Goal: Navigation & Orientation: Find specific page/section

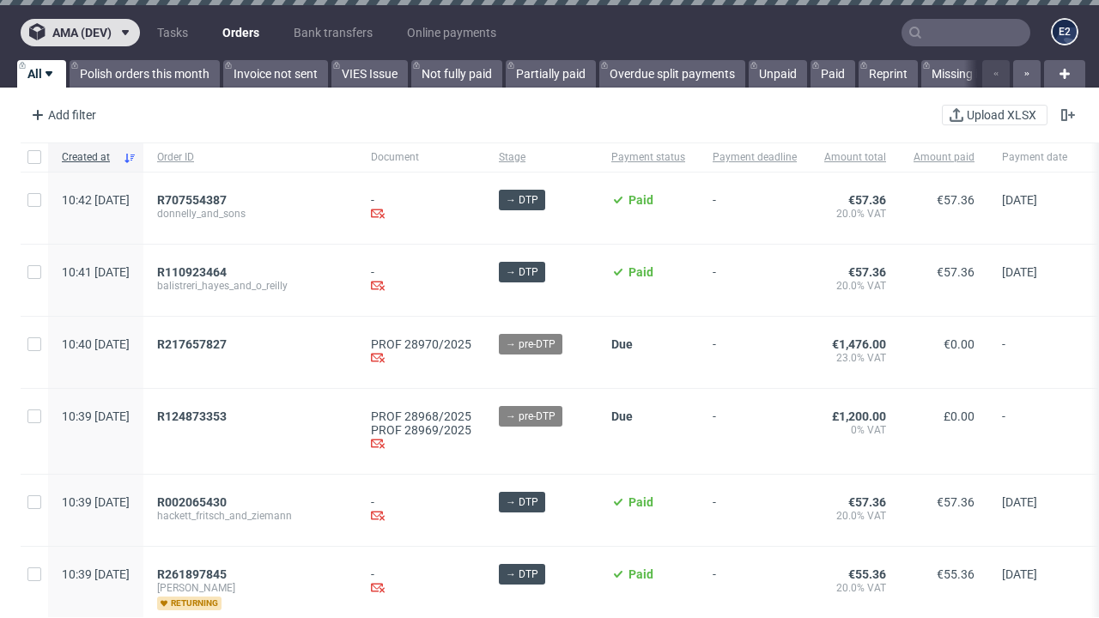
click at [80, 33] on span "ama (dev)" at bounding box center [81, 33] width 59 height 12
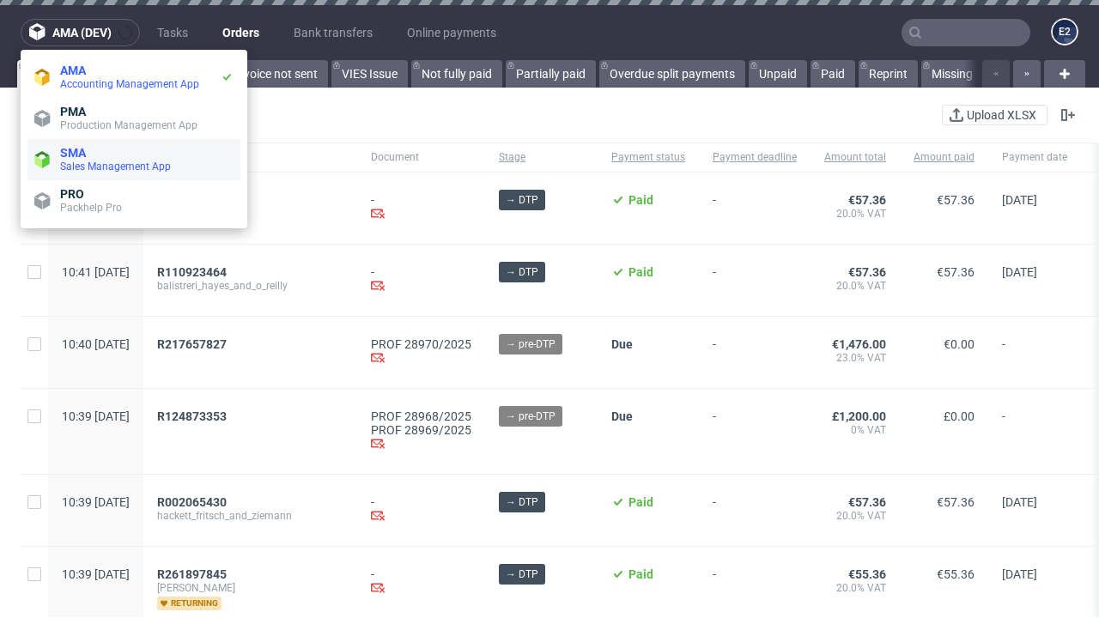
click at [134, 160] on span "Sales Management App" at bounding box center [146, 167] width 173 height 14
